Goal: Task Accomplishment & Management: Manage account settings

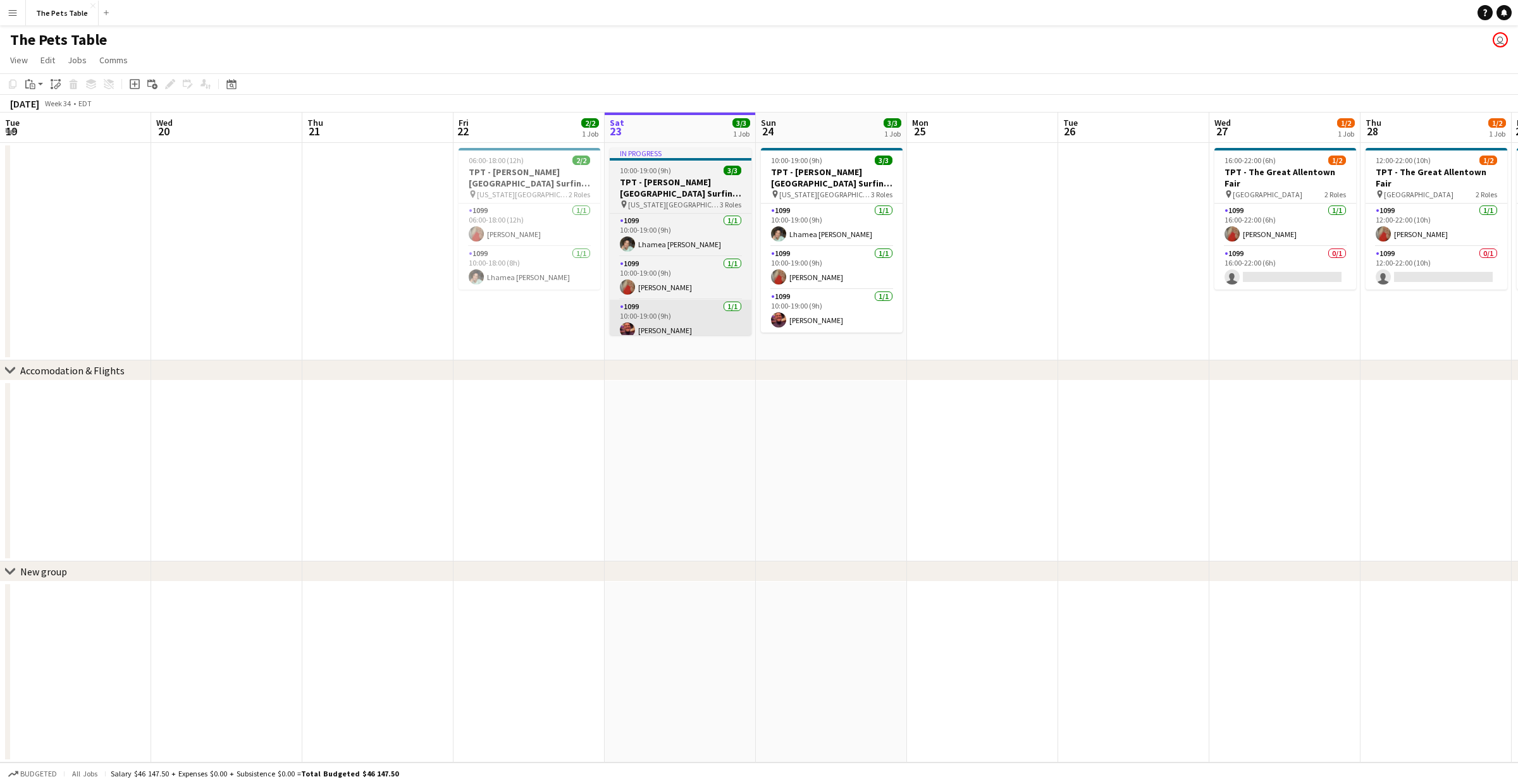
scroll to position [0, 310]
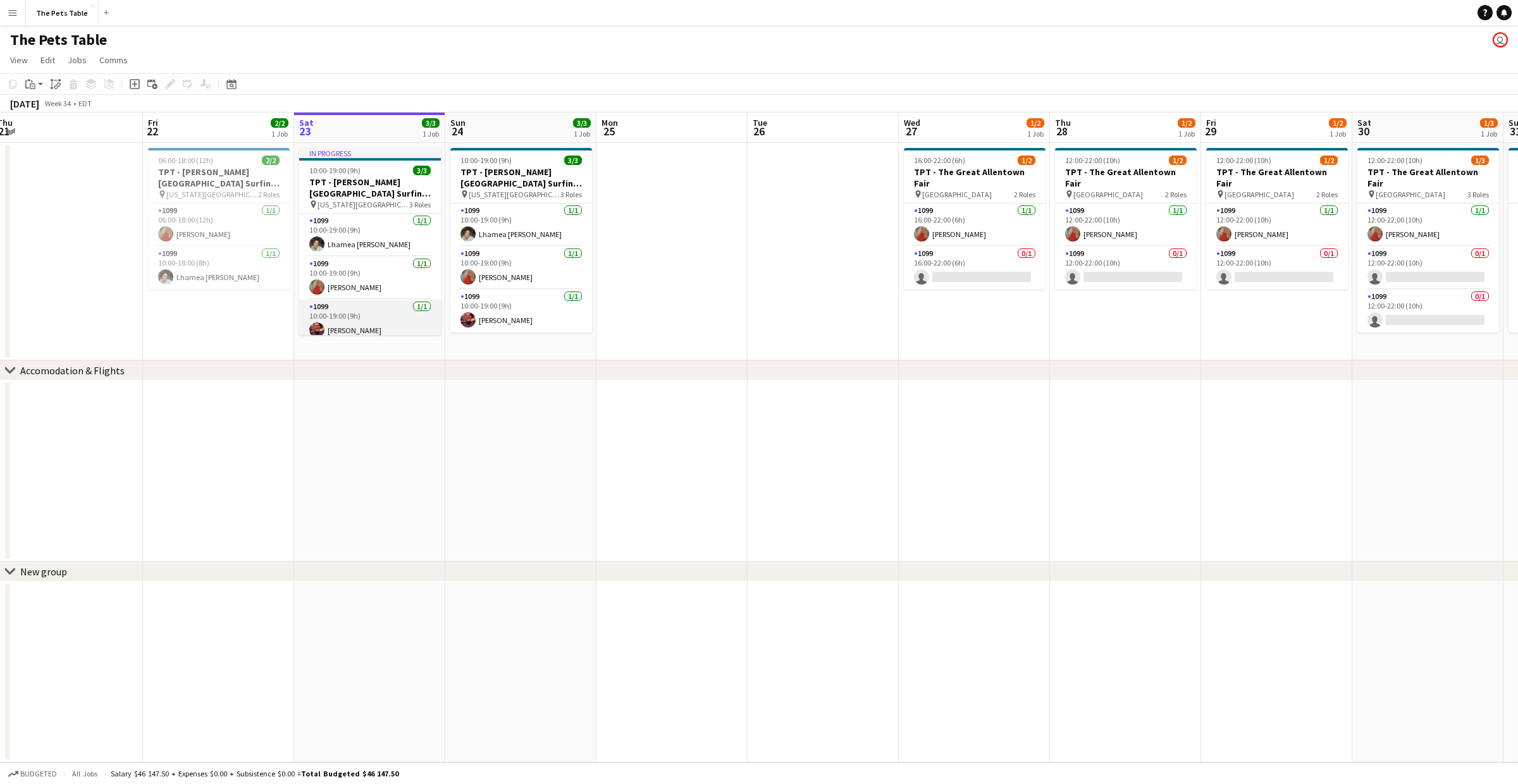
click at [363, 317] on app-card-role "1099 [DATE] 10:00-19:00 (9h) [PERSON_NAME]" at bounding box center [370, 321] width 142 height 43
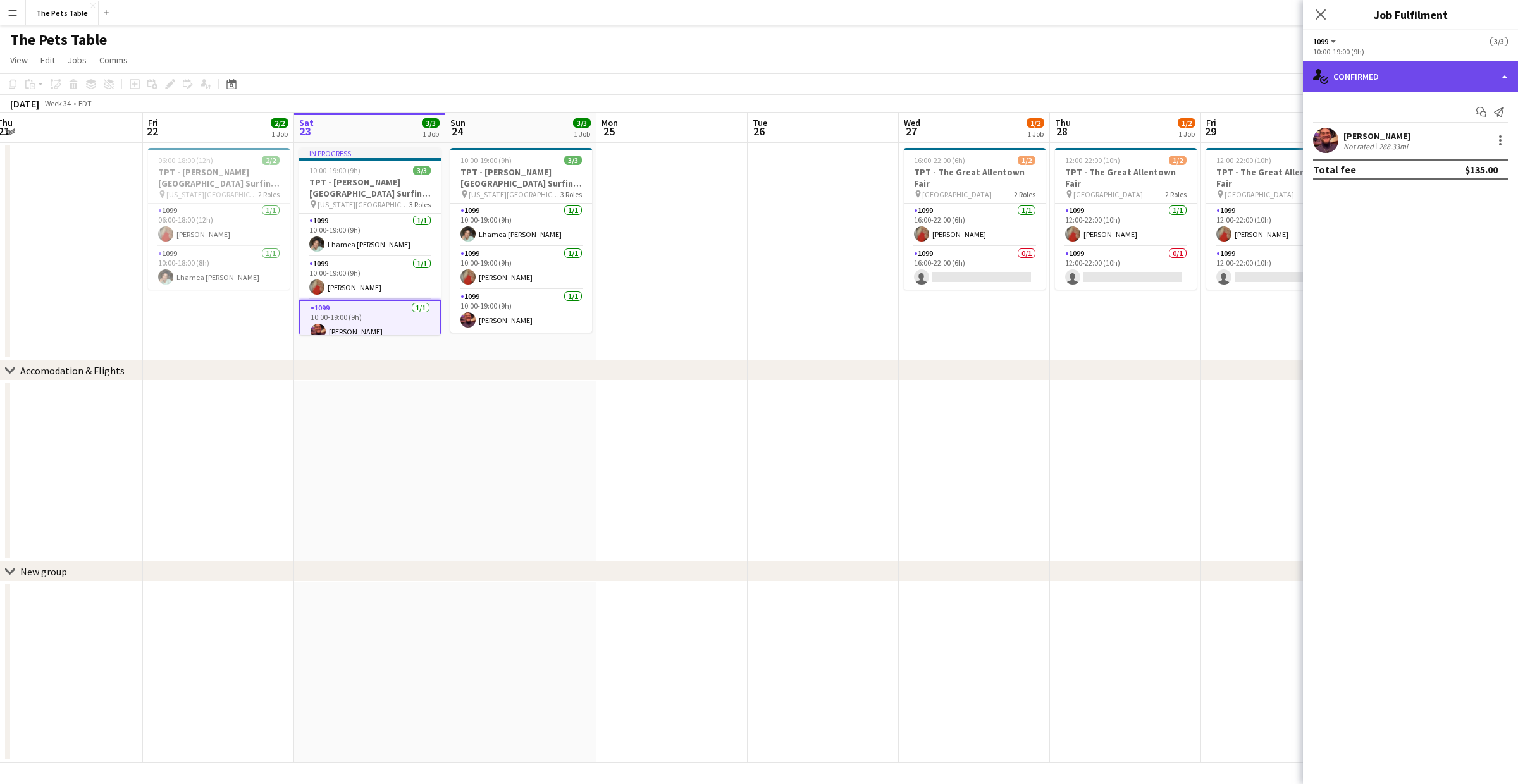
click at [1499, 85] on div "single-neutral-actions-check-2 Confirmed" at bounding box center [1410, 76] width 215 height 30
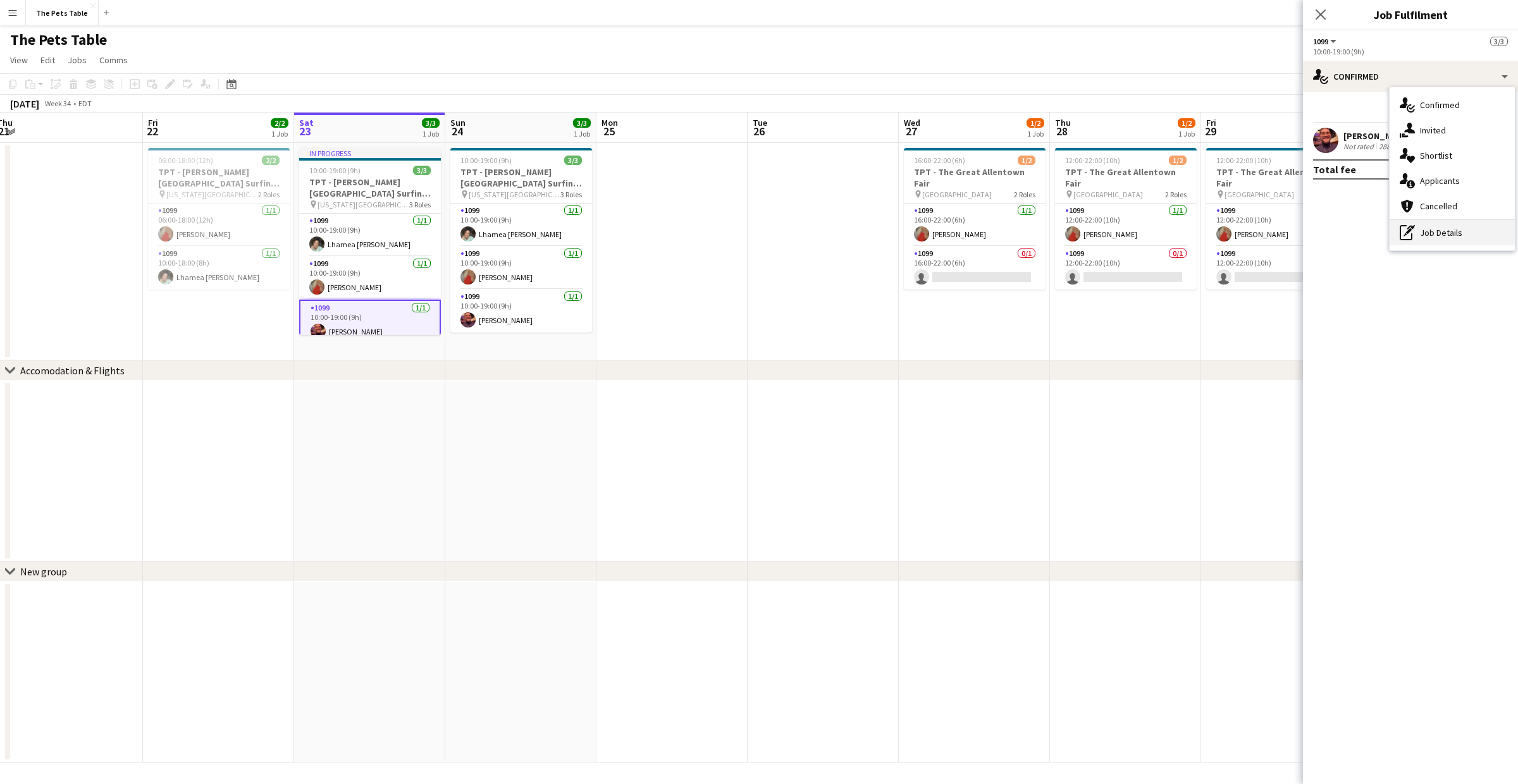
click at [1448, 231] on div "pen-write Job Details" at bounding box center [1452, 232] width 125 height 26
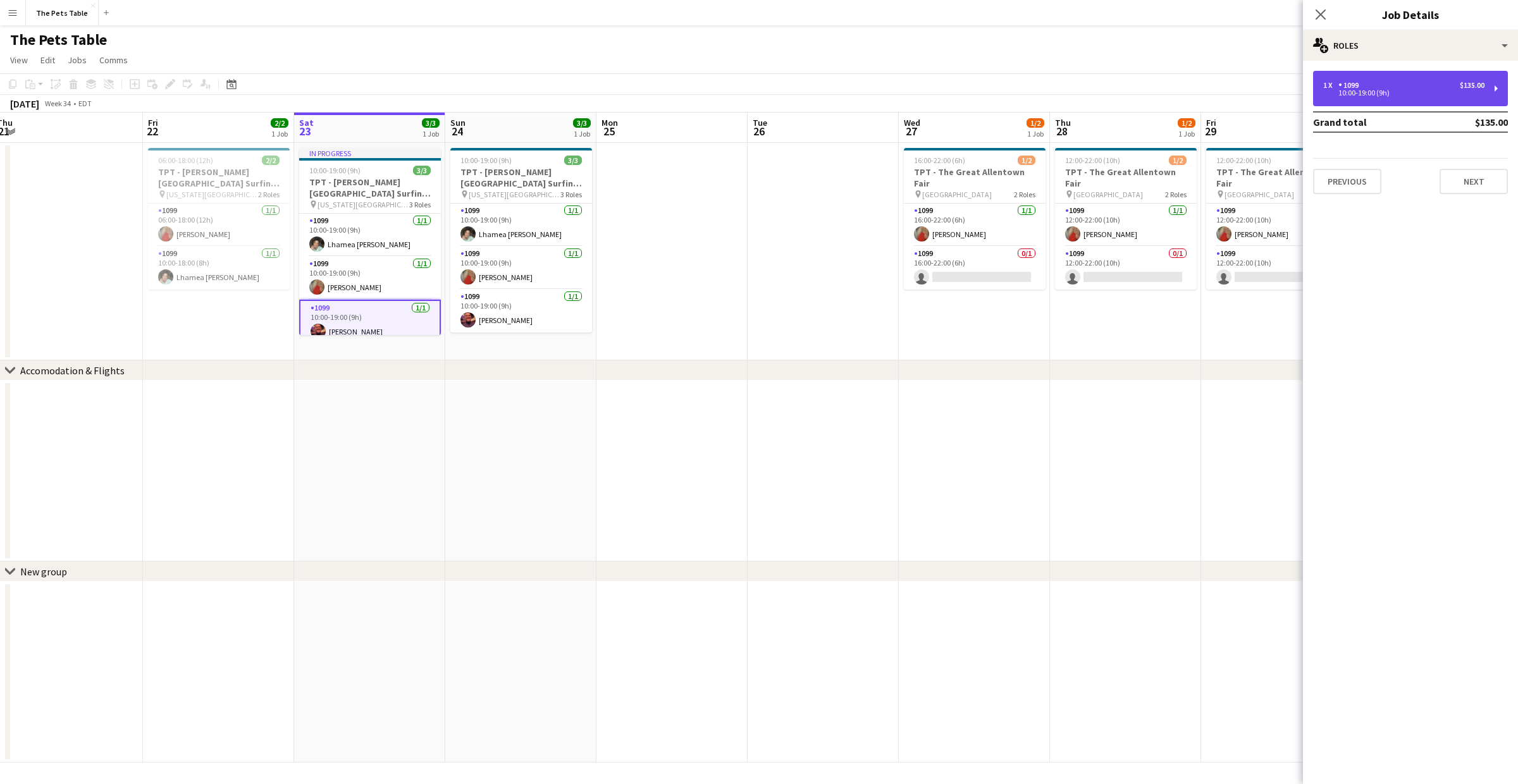
click at [1423, 74] on div "1 x 1099 $135.00 10:00-19:00 (9h)" at bounding box center [1411, 89] width 195 height 35
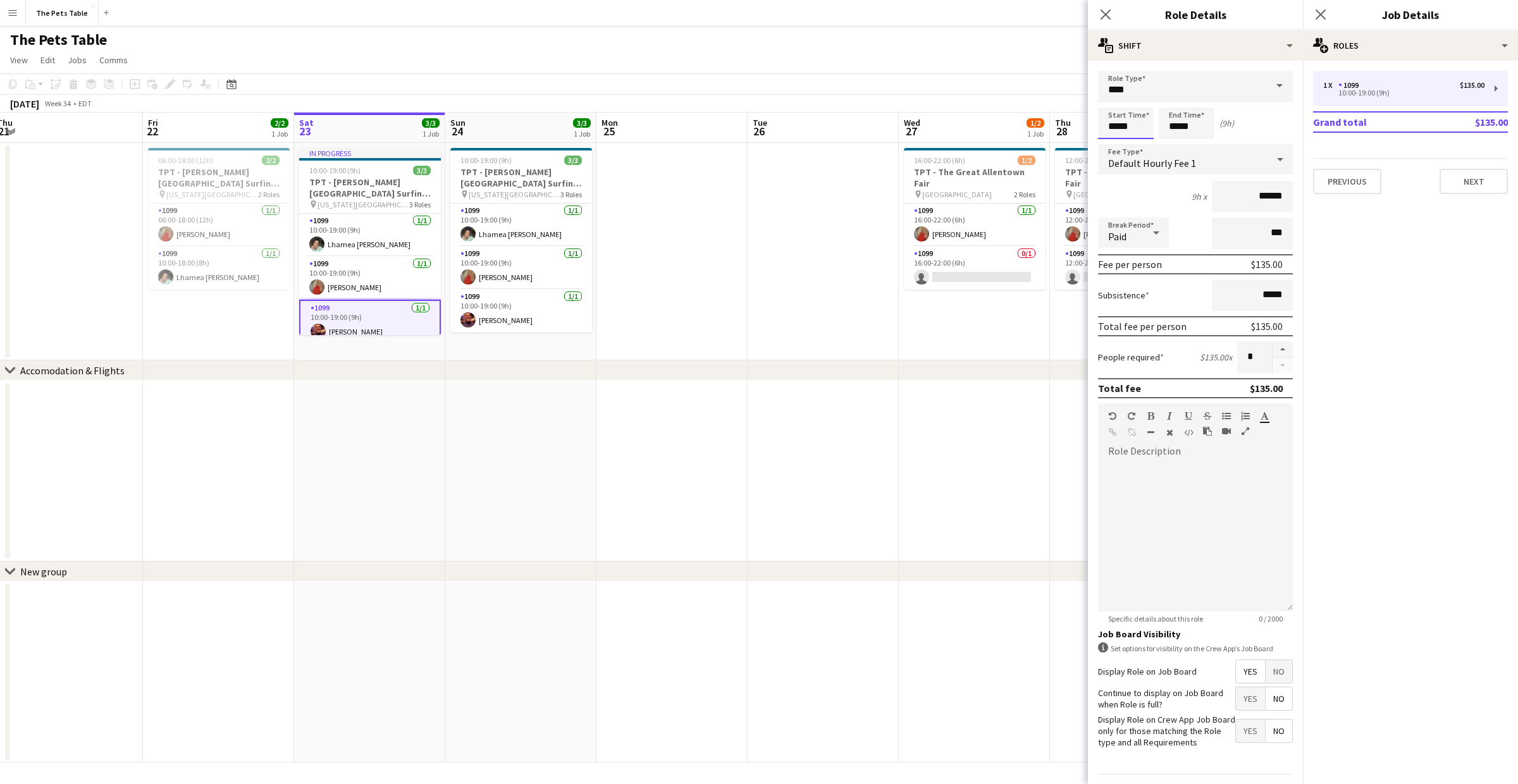
click at [1127, 123] on body "Menu Boards Boards Boards All jobs Status Workforce Workforce My Workforce Recr…" at bounding box center [759, 392] width 1518 height 784
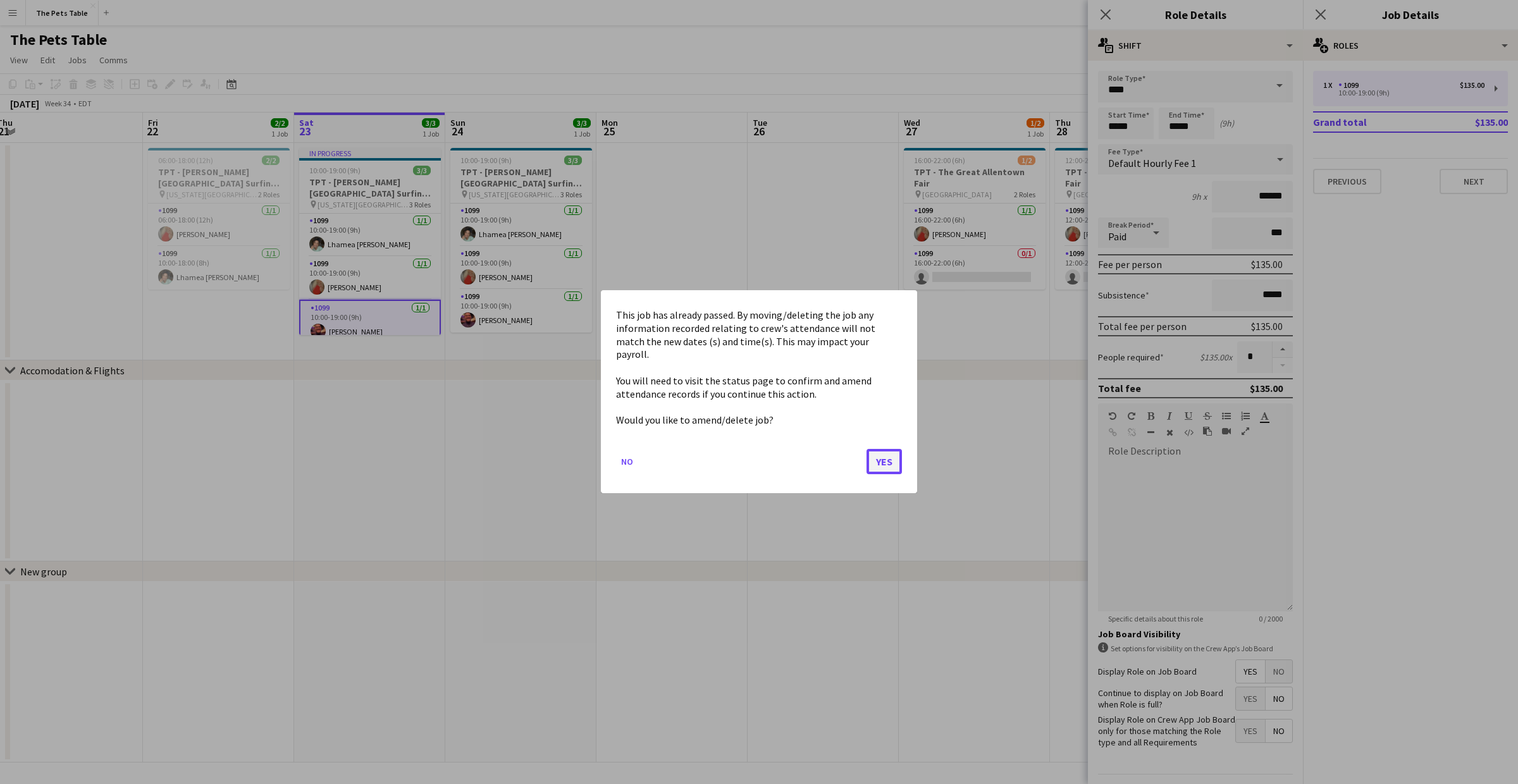
click at [894, 456] on button "Yes" at bounding box center [884, 462] width 35 height 26
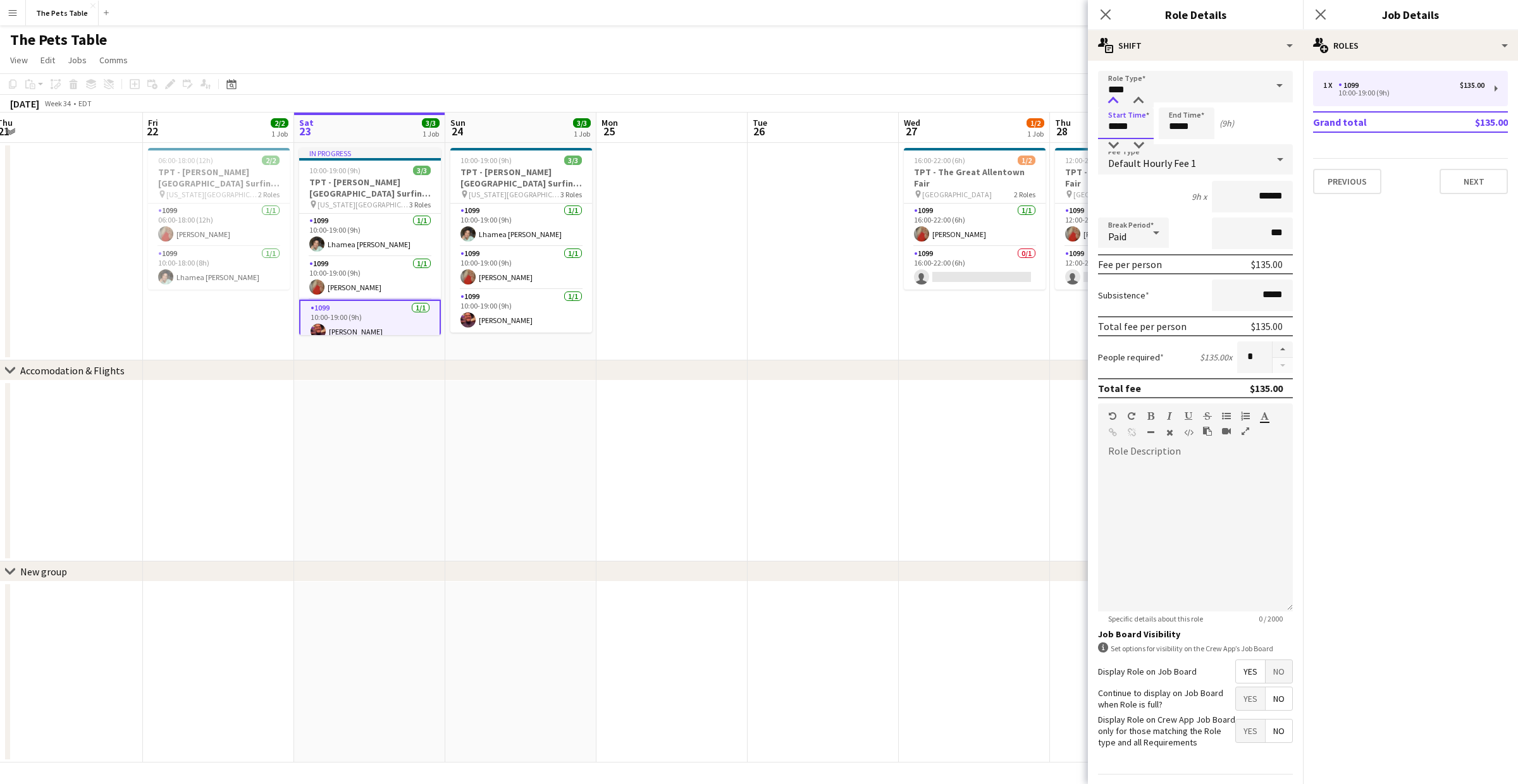
click at [1115, 100] on div at bounding box center [1113, 101] width 26 height 12
click at [1115, 99] on div at bounding box center [1113, 101] width 26 height 12
click at [1116, 99] on div at bounding box center [1113, 101] width 26 height 12
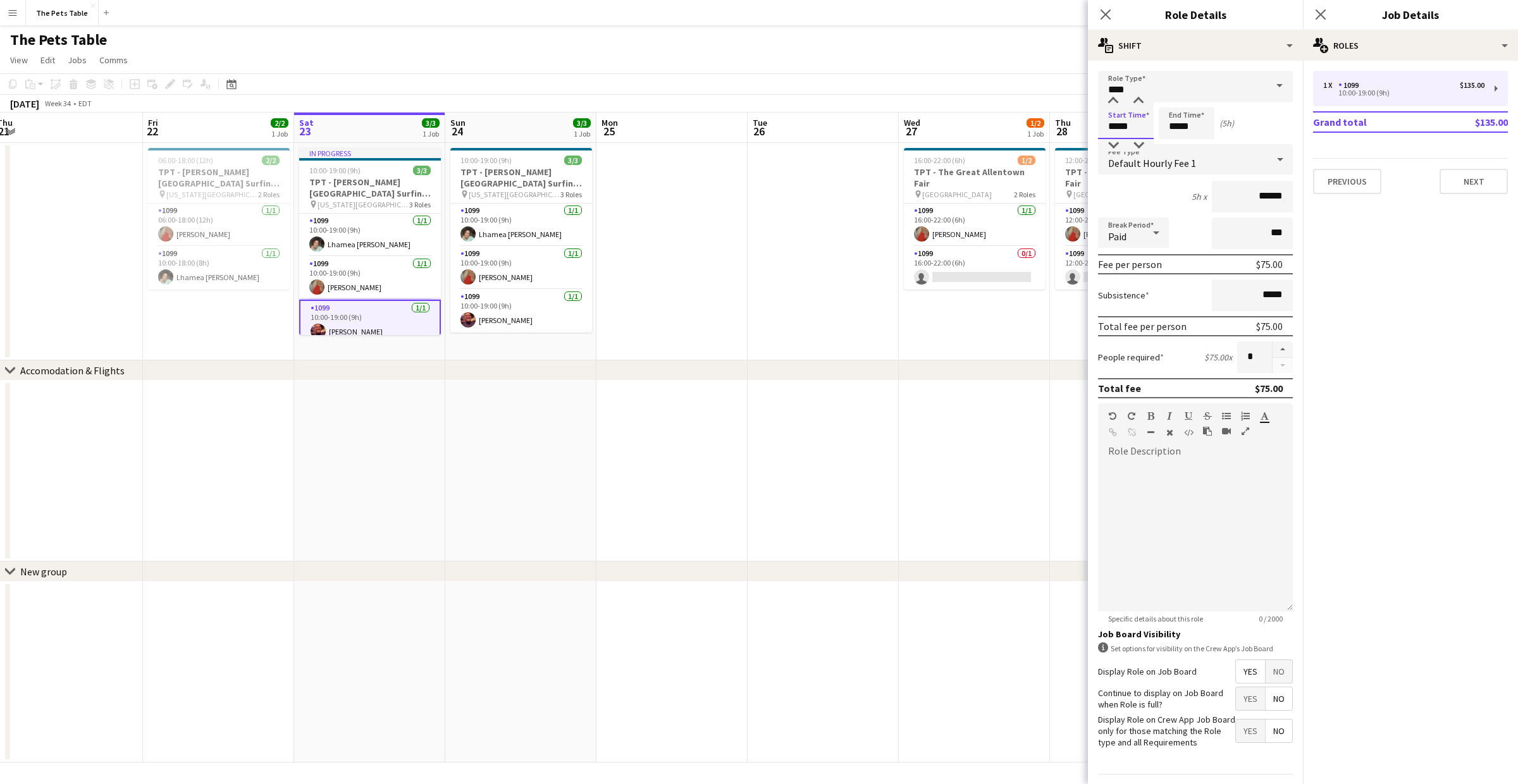
drag, startPoint x: 1115, startPoint y: 139, endPoint x: 1135, endPoint y: 114, distance: 32.0
click at [1117, 139] on div at bounding box center [1113, 145] width 26 height 12
click at [1138, 104] on div at bounding box center [1139, 101] width 26 height 12
type input "*****"
click at [1138, 104] on div at bounding box center [1139, 101] width 26 height 12
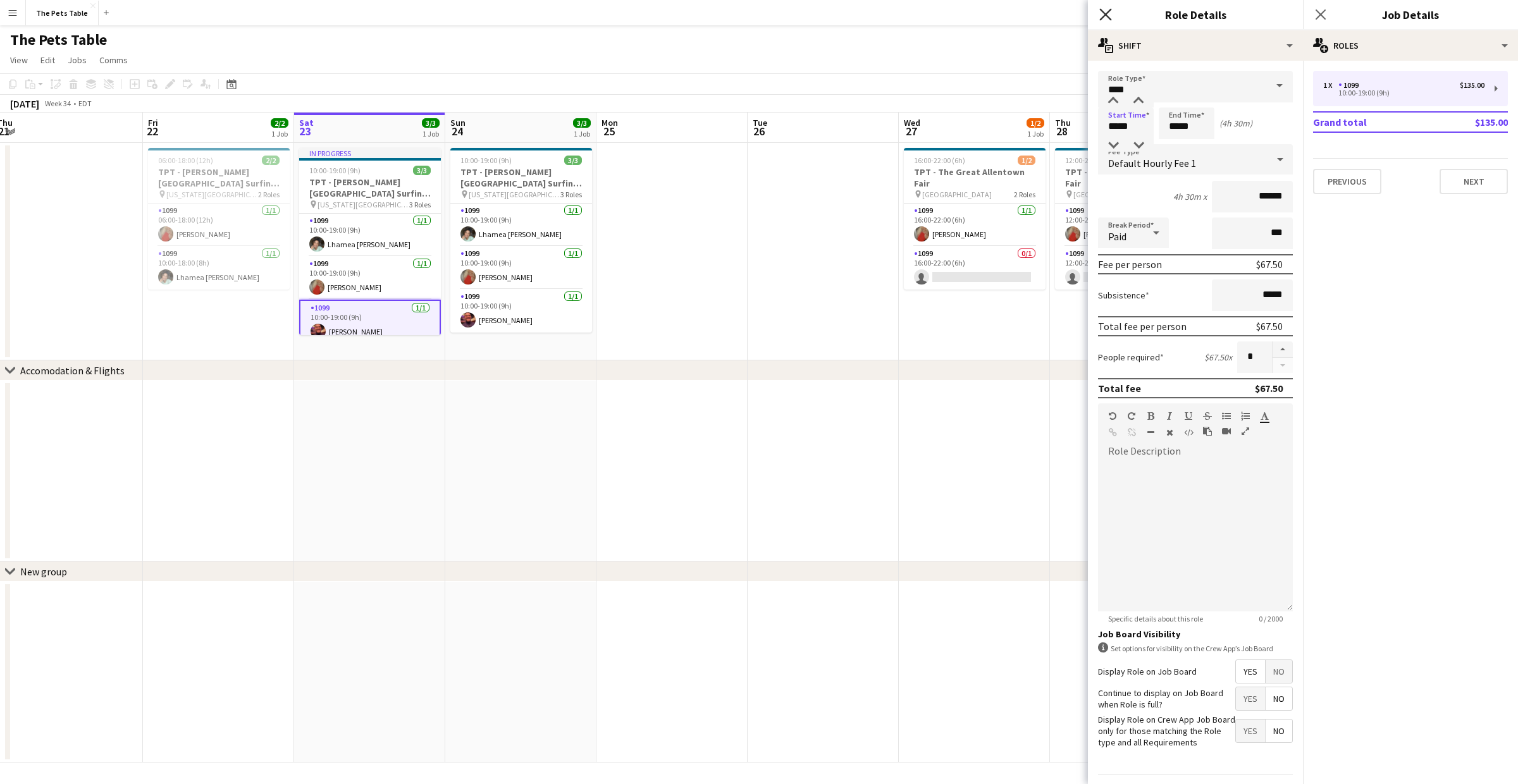
click at [1104, 17] on icon "Close pop-in" at bounding box center [1106, 14] width 12 height 12
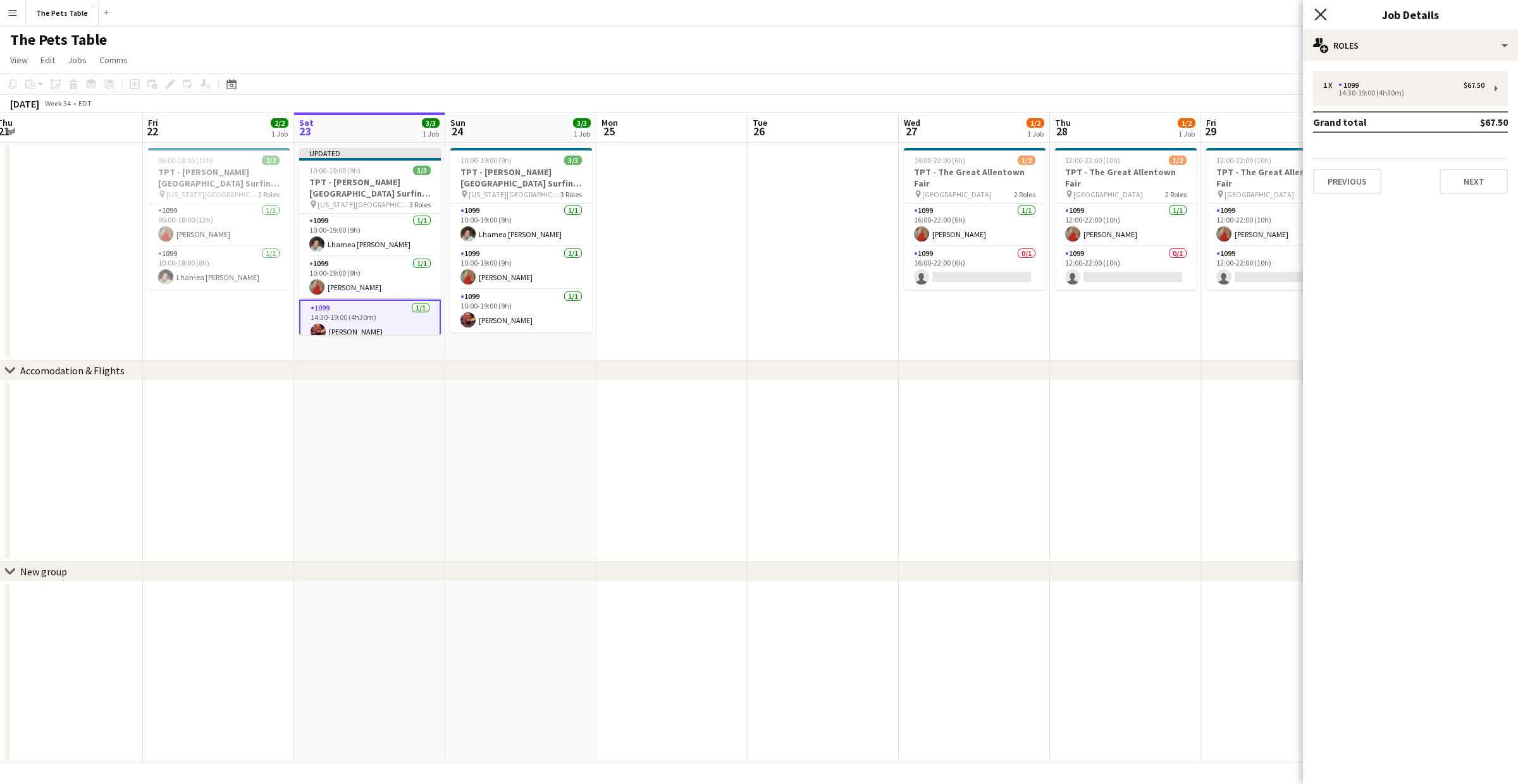
click at [1320, 14] on icon "Close pop-in" at bounding box center [1320, 14] width 12 height 12
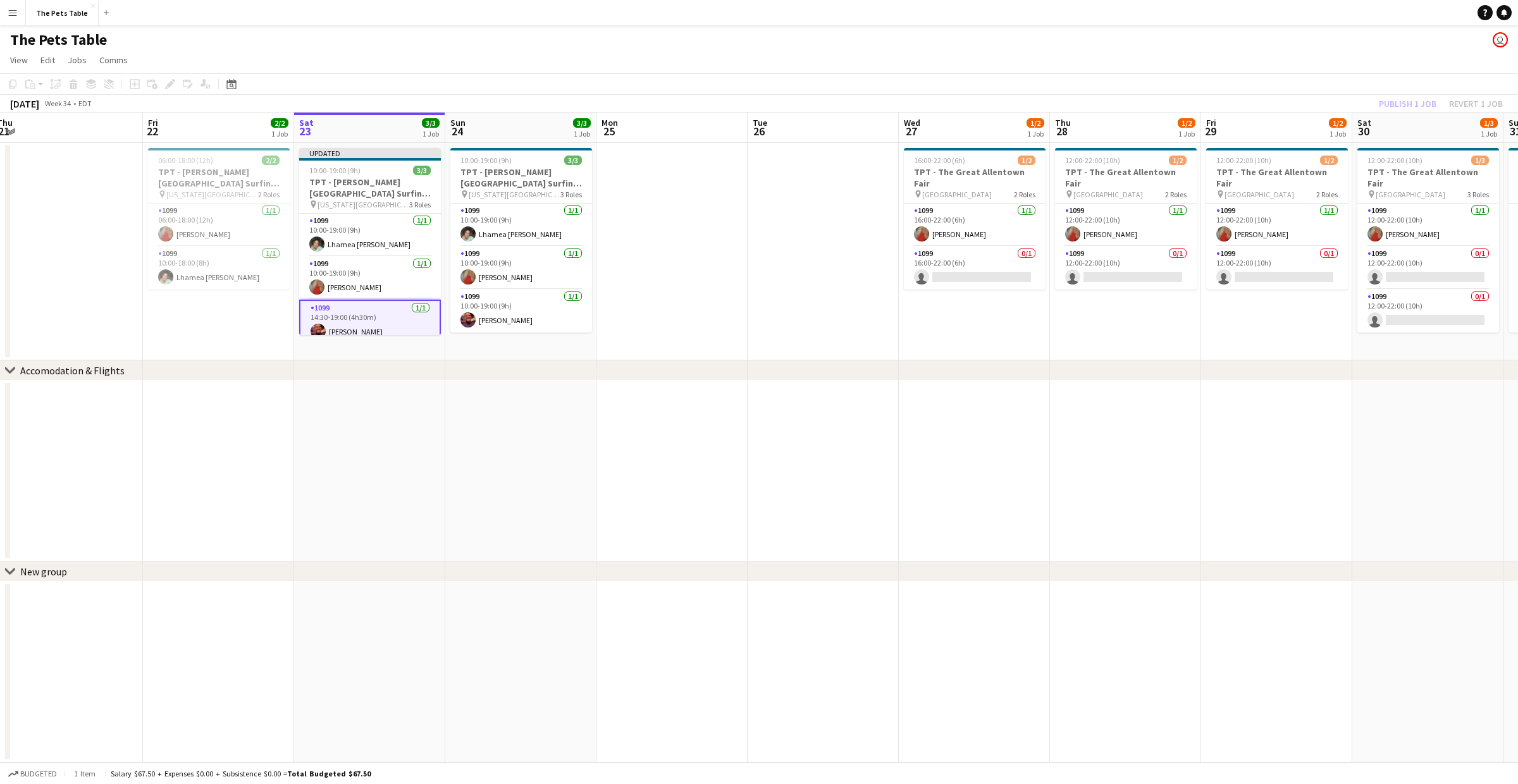
click at [1408, 103] on div "Publish 1 job Revert 1 job" at bounding box center [1441, 104] width 154 height 17
click at [1408, 103] on button "Publish 1 job" at bounding box center [1407, 104] width 67 height 17
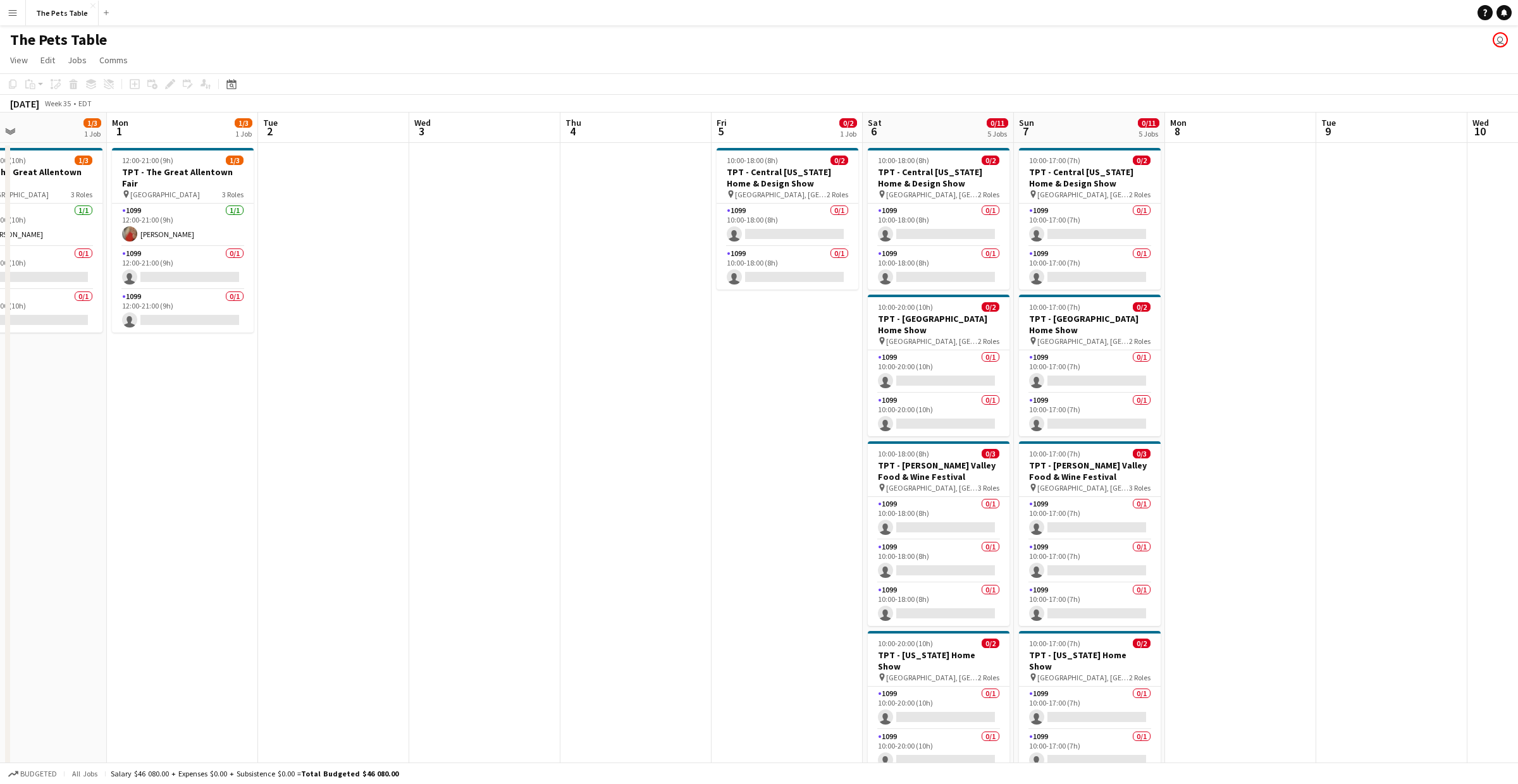
scroll to position [0, 498]
click at [775, 229] on app-card-role "1099 0/1 10:00-18:00 (8h) single-neutral-actions" at bounding box center [787, 225] width 142 height 43
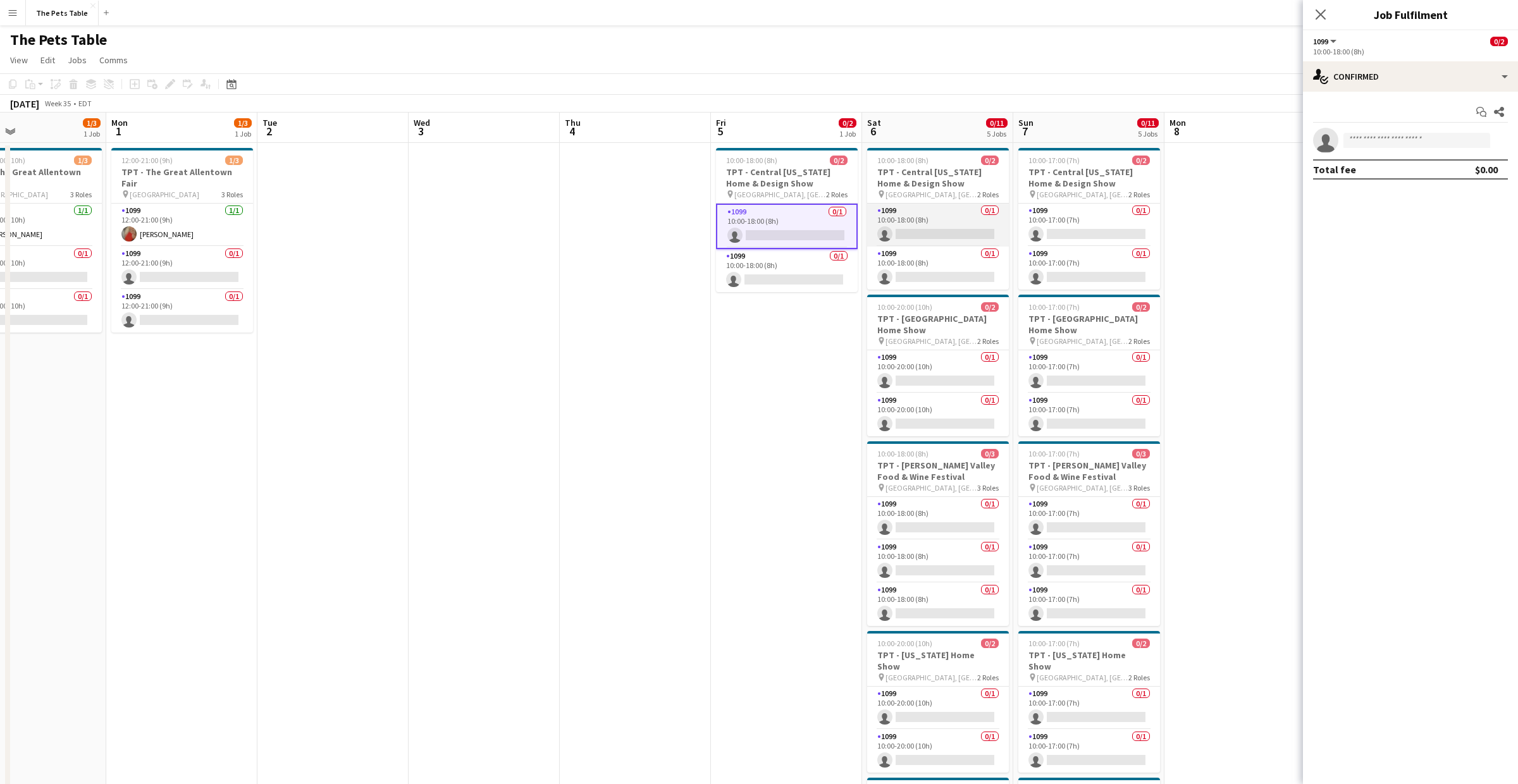
drag, startPoint x: 954, startPoint y: 234, endPoint x: 1005, endPoint y: 228, distance: 51.4
click at [955, 234] on app-card-role "1099 0/1 10:00-18:00 (8h) single-neutral-actions" at bounding box center [938, 225] width 142 height 43
click at [1086, 226] on app-card-role "1099 0/1 10:00-17:00 (7h) single-neutral-actions" at bounding box center [1091, 225] width 142 height 43
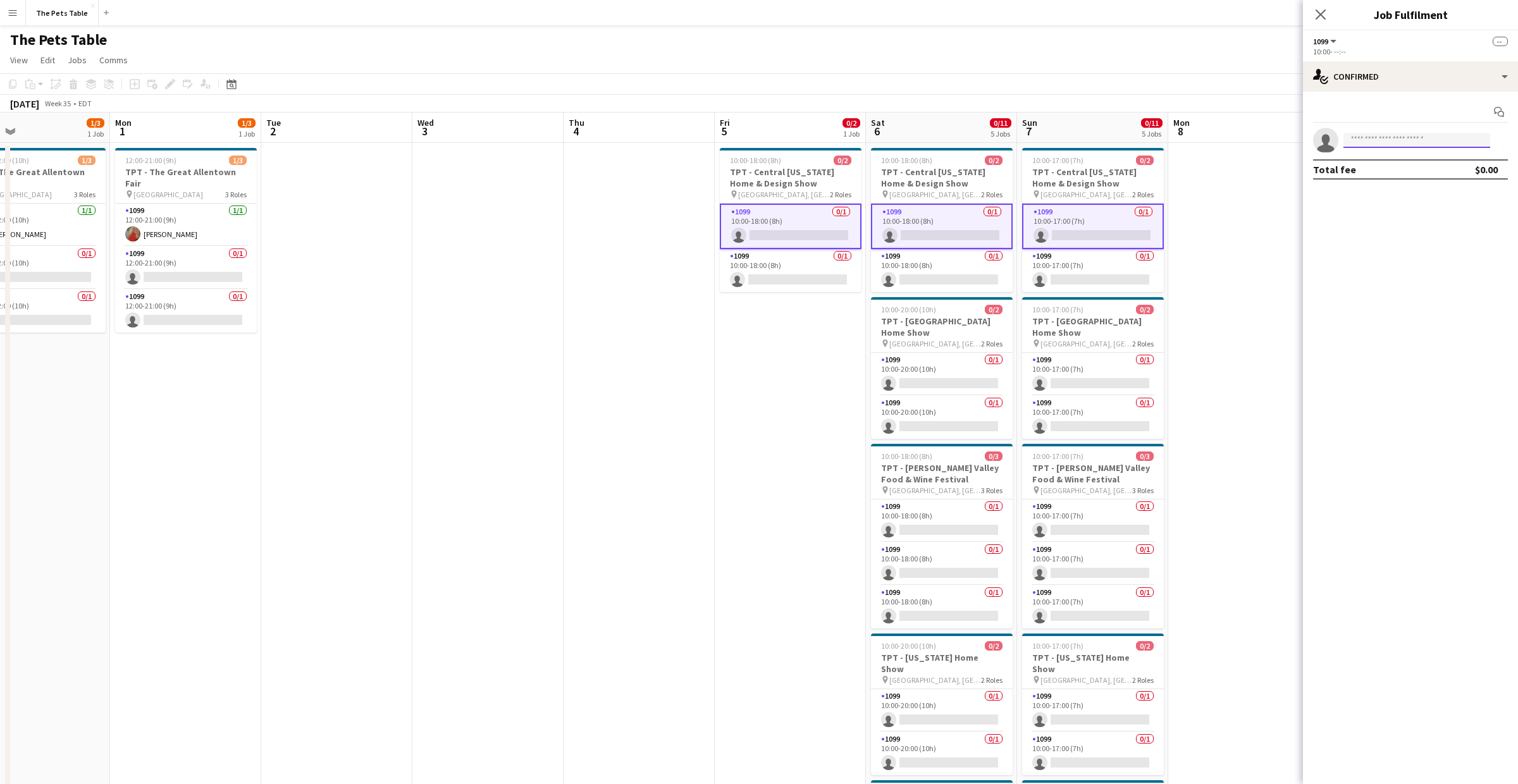
click at [1401, 138] on input at bounding box center [1417, 140] width 147 height 15
type input "*****"
click at [1394, 191] on mat-expansion-panel "check Confirmed Start chat single-neutral-actions ***** Total fee $0.00" at bounding box center [1410, 439] width 215 height 693
click at [1396, 180] on div "Start chat single-neutral-actions ***** Total fee $0.00" at bounding box center [1410, 141] width 215 height 98
drag, startPoint x: 1390, startPoint y: 127, endPoint x: 1397, endPoint y: 143, distance: 17.5
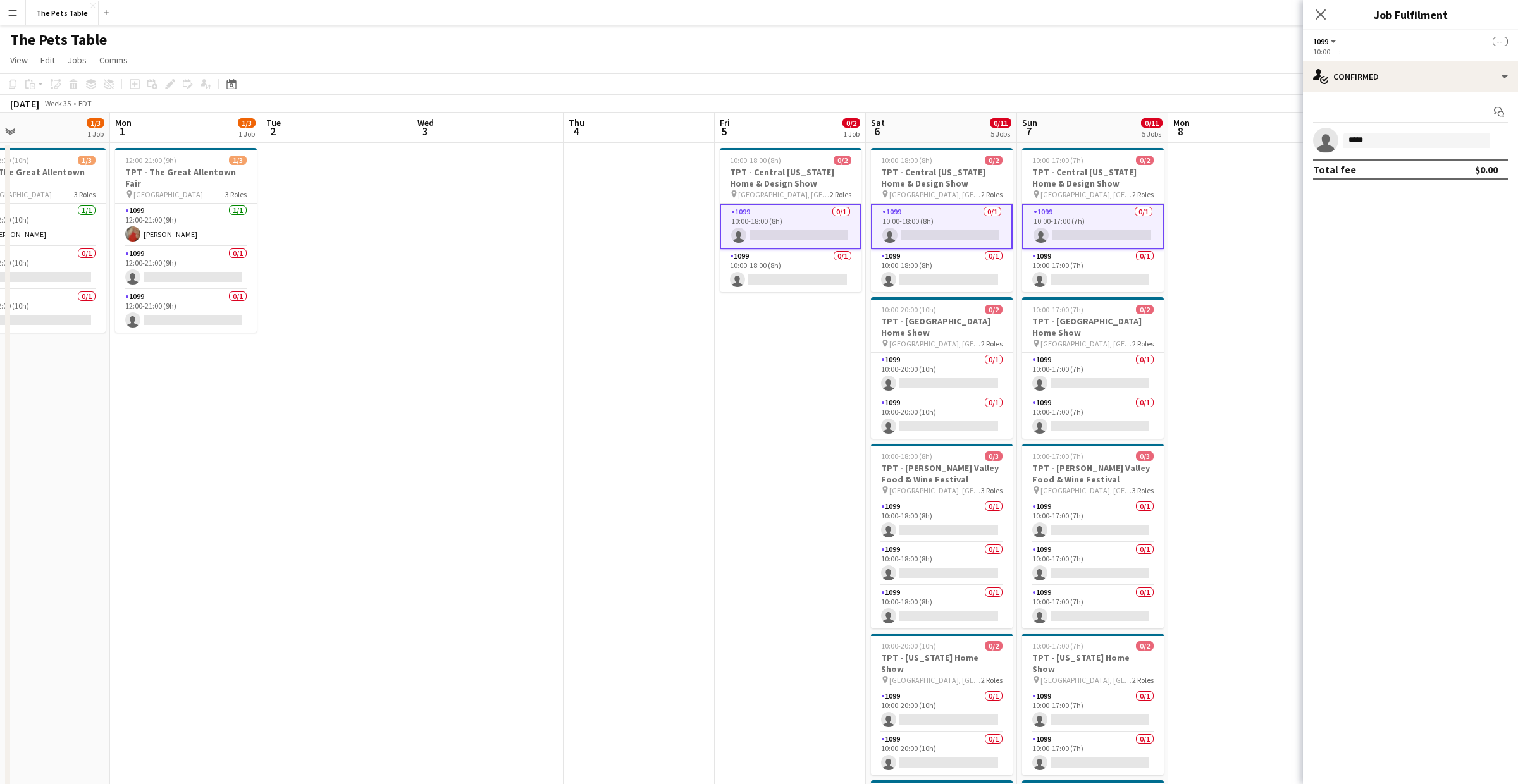
click at [1391, 128] on div "Start chat single-neutral-actions ***** Total fee $0.00" at bounding box center [1410, 141] width 215 height 98
click at [1397, 144] on input "*****" at bounding box center [1417, 140] width 147 height 15
click at [1391, 160] on span "[PERSON_NAME]" at bounding box center [1390, 159] width 73 height 11
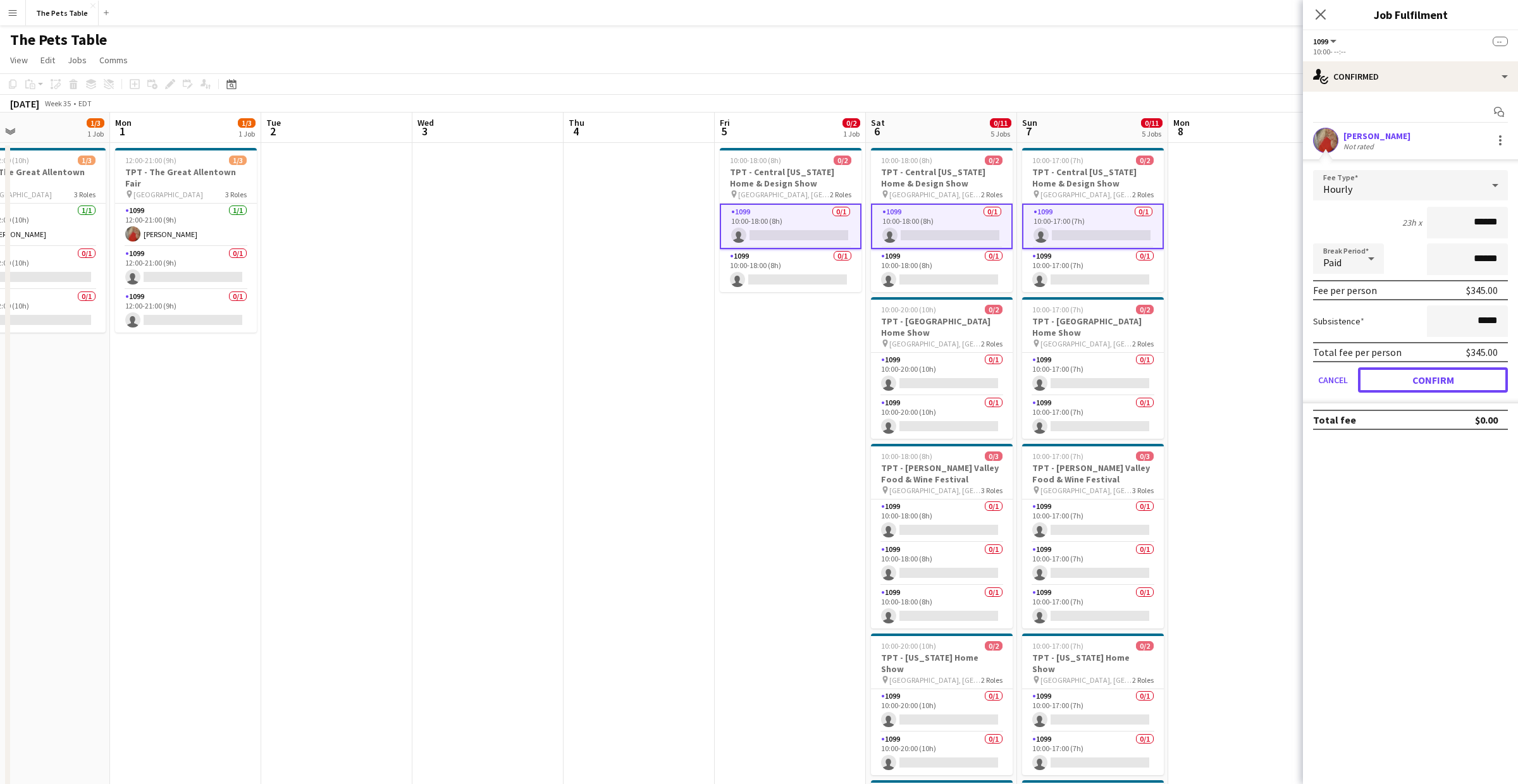
drag, startPoint x: 1444, startPoint y: 377, endPoint x: 1316, endPoint y: 138, distance: 271.1
click at [1444, 377] on button "Confirm" at bounding box center [1433, 380] width 150 height 26
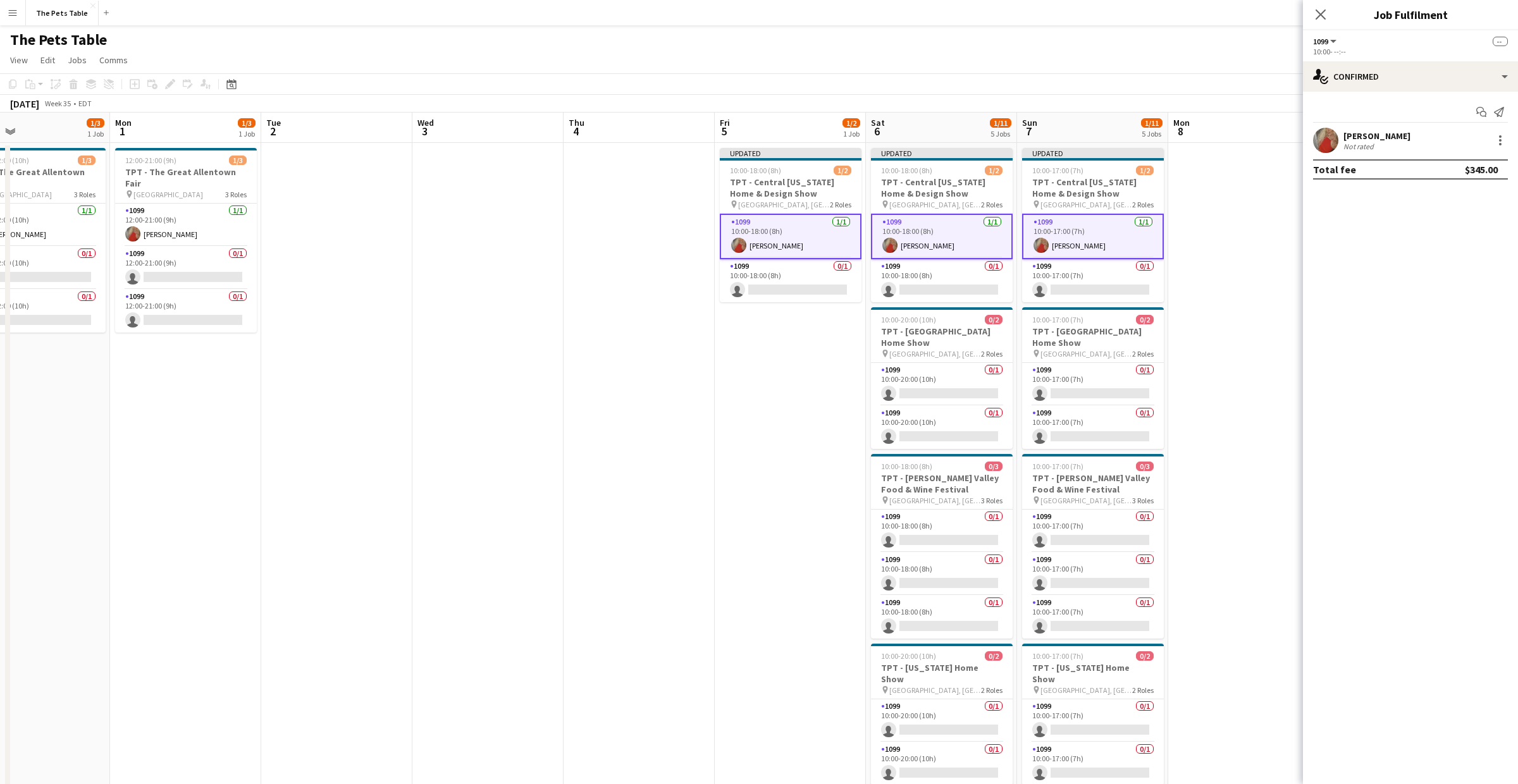
click at [1327, 19] on app-icon "Close pop-in" at bounding box center [1320, 14] width 15 height 15
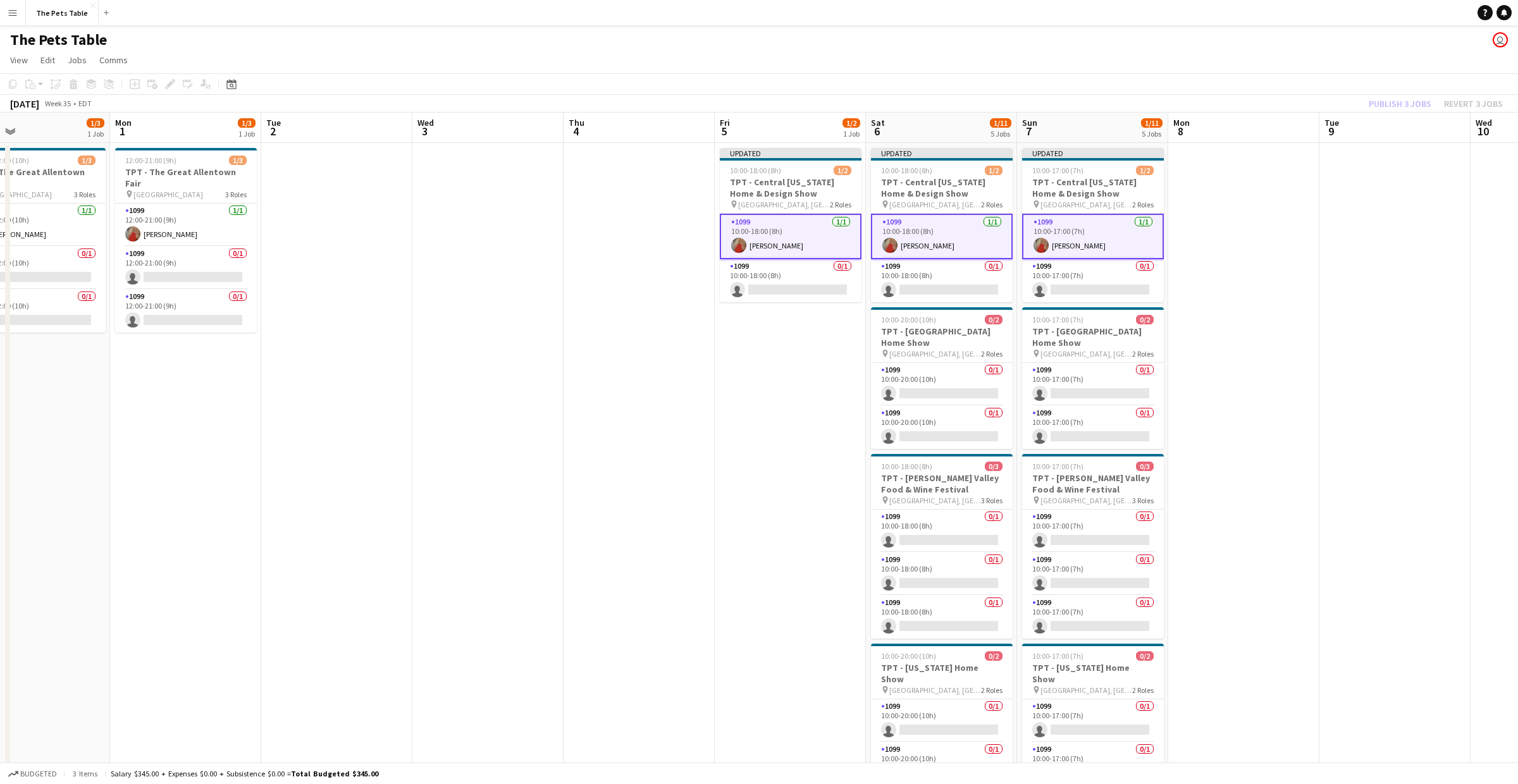
click at [1394, 103] on div "Publish 3 jobs Revert 3 jobs" at bounding box center [1436, 104] width 165 height 17
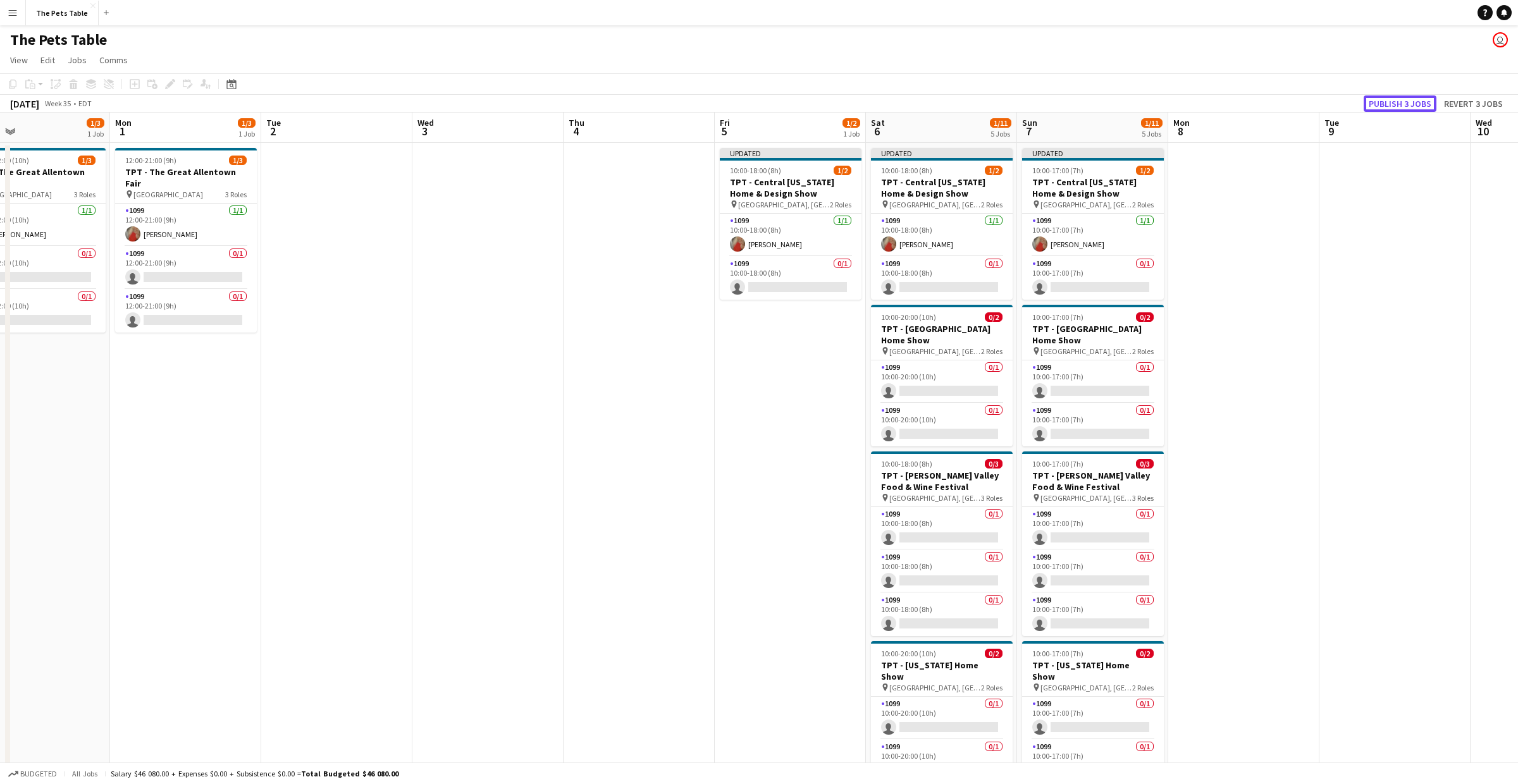
drag, startPoint x: 1394, startPoint y: 103, endPoint x: 1224, endPoint y: 256, distance: 228.7
click at [1394, 103] on button "Publish 3 jobs" at bounding box center [1400, 104] width 73 height 17
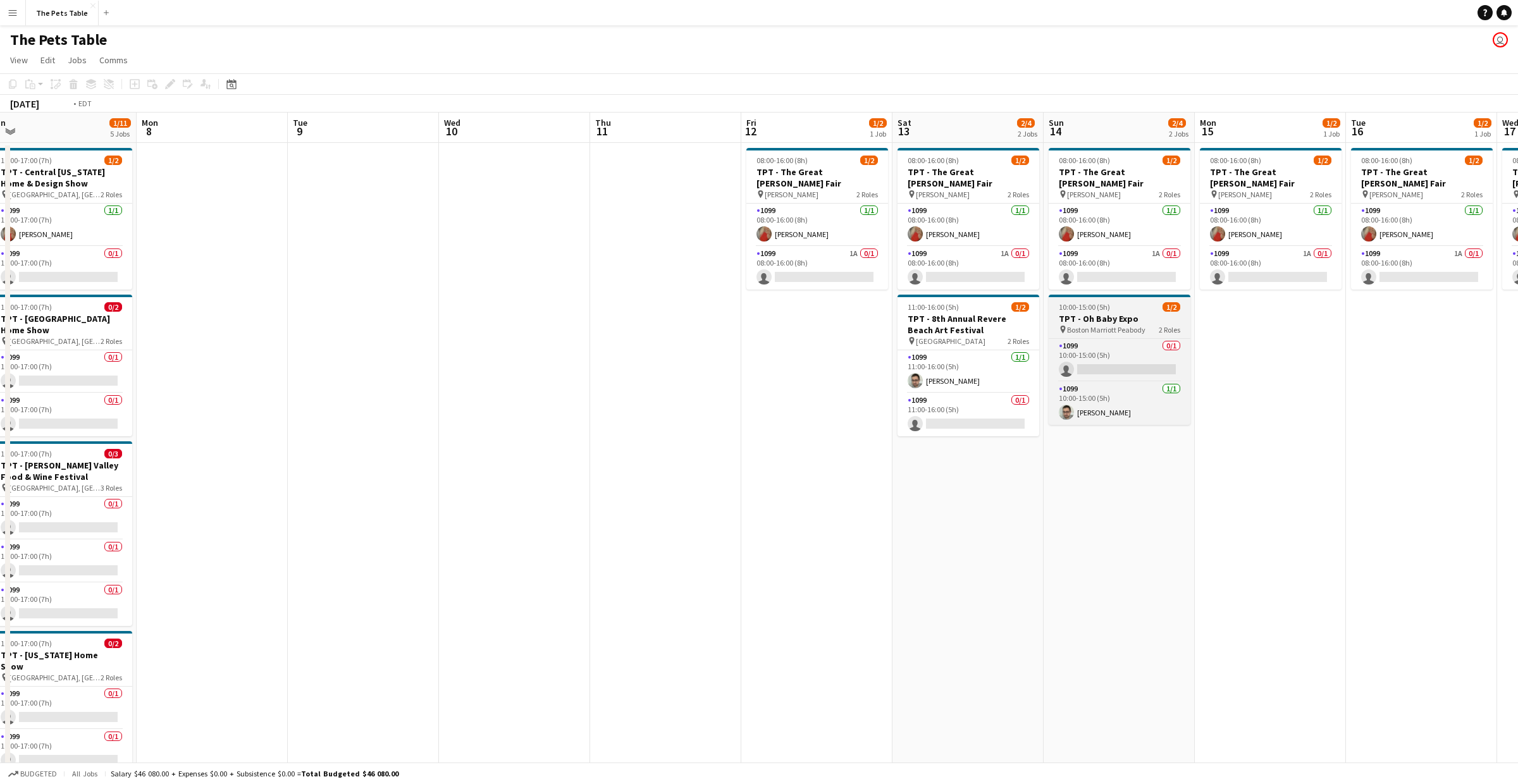
scroll to position [0, 399]
